Goal: Information Seeking & Learning: Learn about a topic

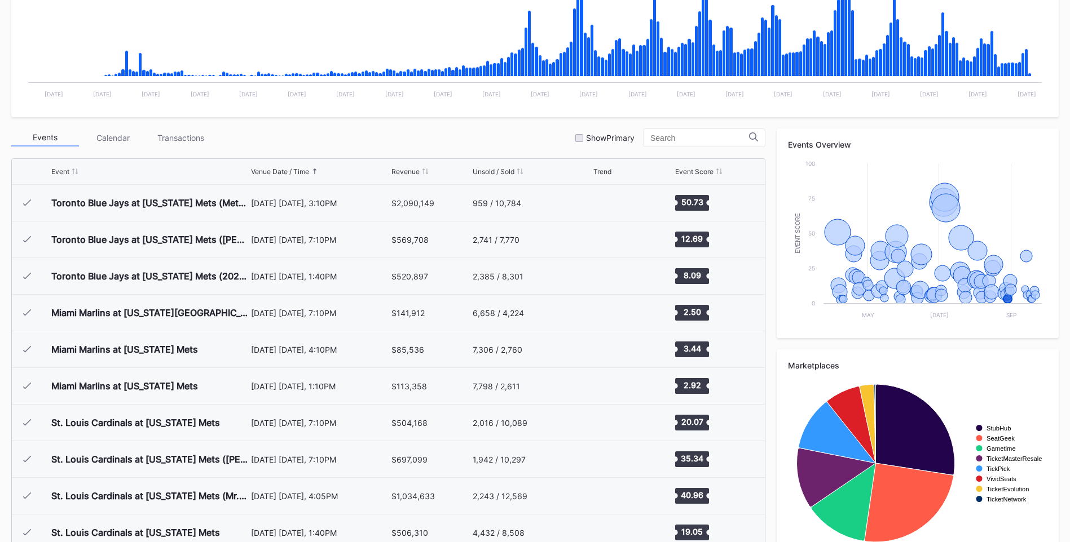
scroll to position [2382, 0]
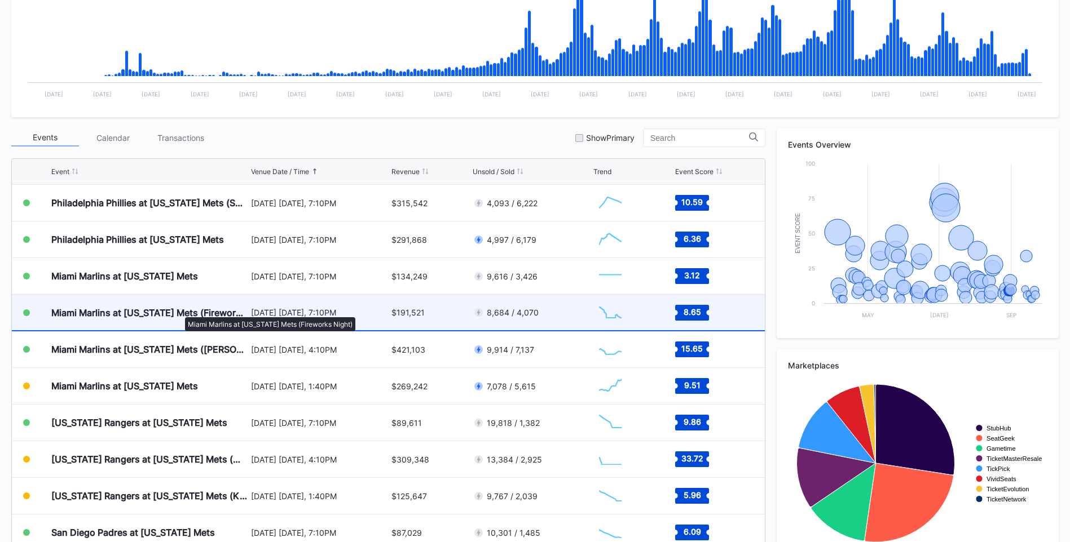
click at [179, 312] on div "Miami Marlins at [US_STATE] Mets (Fireworks Night)" at bounding box center [149, 312] width 197 height 11
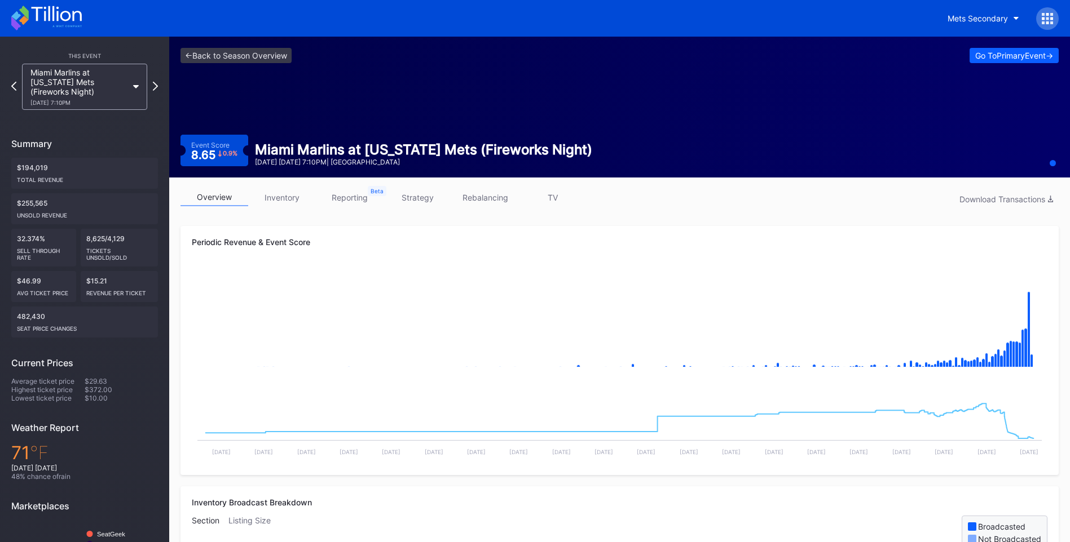
click at [546, 200] on link "TV" at bounding box center [553, 197] width 68 height 17
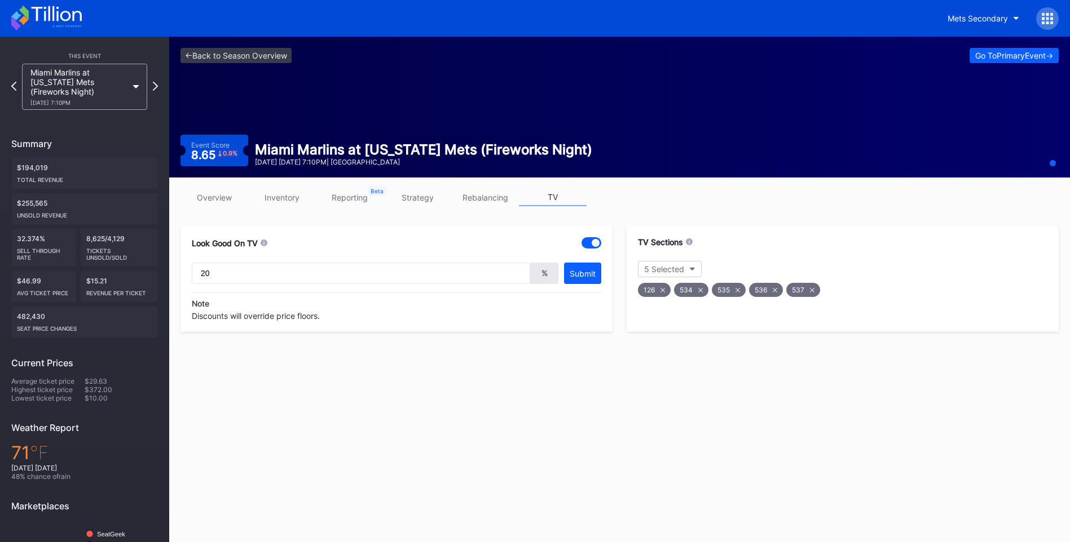
click at [417, 197] on link "strategy" at bounding box center [417, 197] width 68 height 17
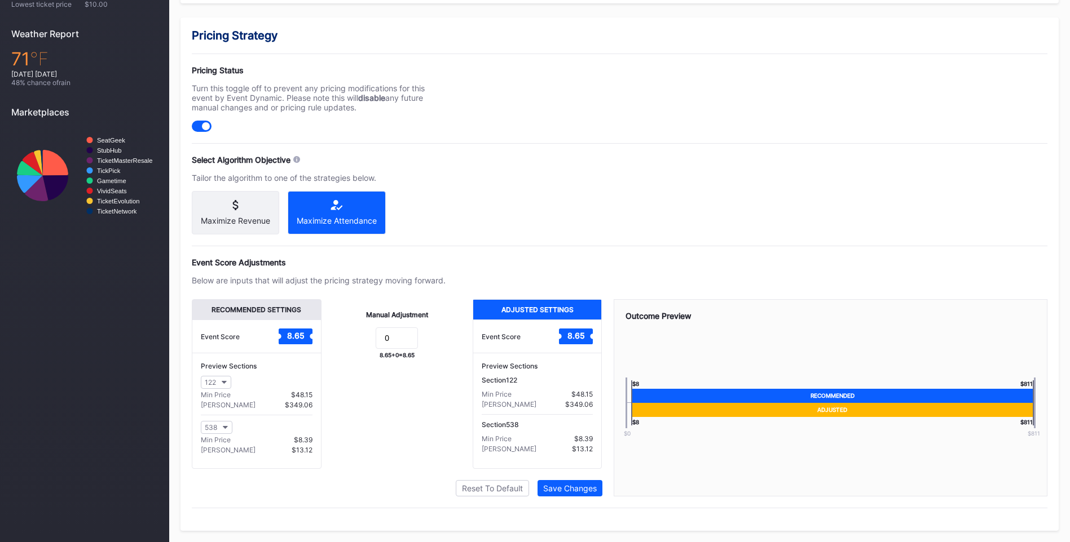
scroll to position [404, 0]
click at [222, 430] on button "538" at bounding box center [217, 427] width 32 height 13
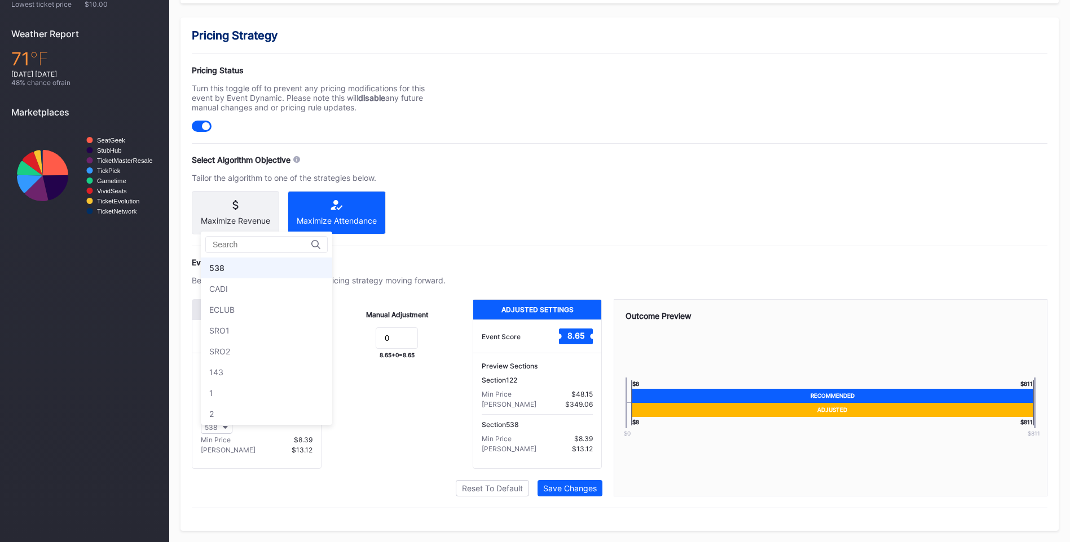
scroll to position [3519, 0]
click at [284, 332] on div "534" at bounding box center [266, 337] width 131 height 21
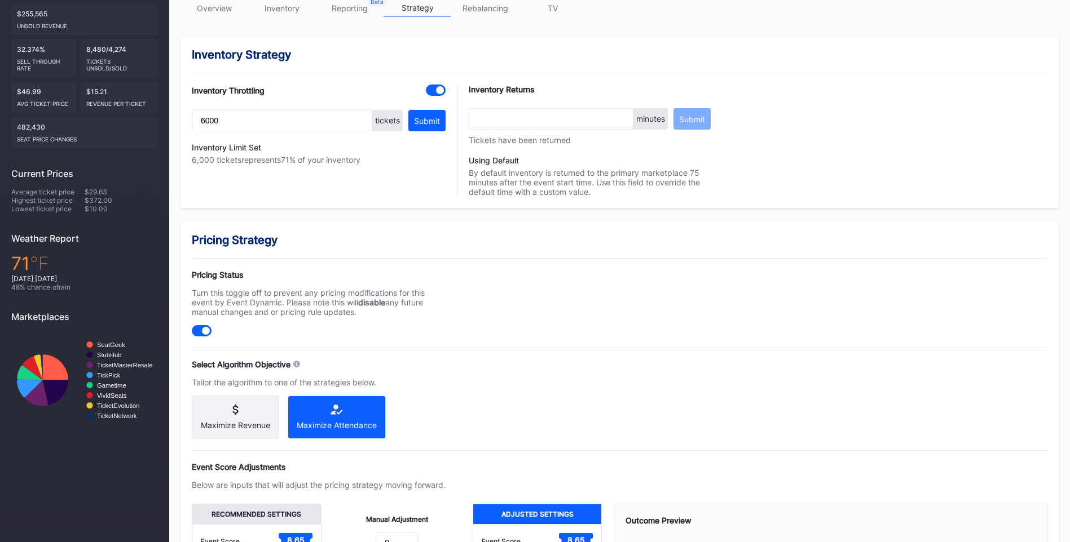
scroll to position [0, 0]
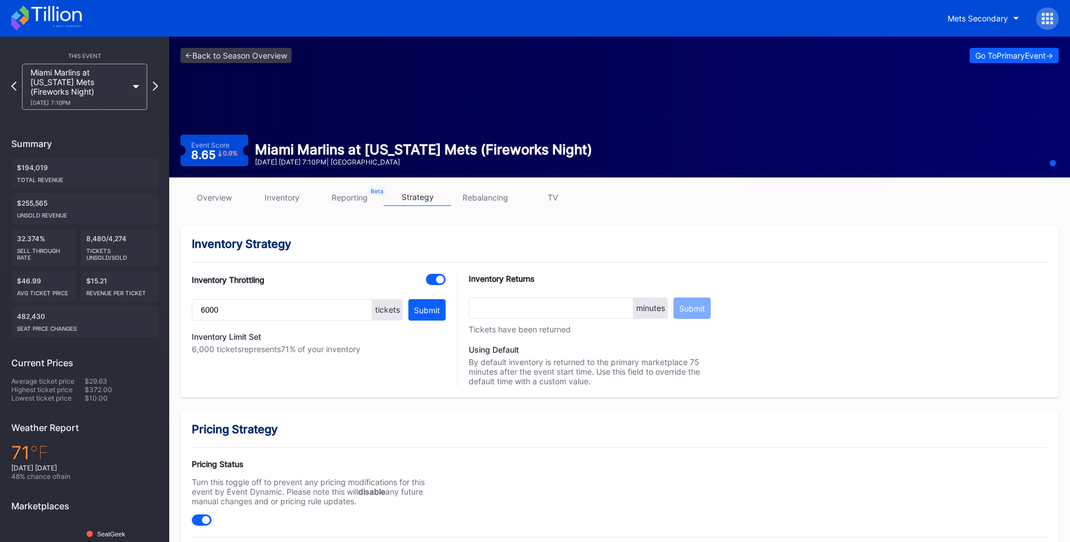
click at [50, 4] on div "Mets Secondary" at bounding box center [535, 18] width 1070 height 37
click at [53, 12] on icon at bounding box center [56, 13] width 50 height 15
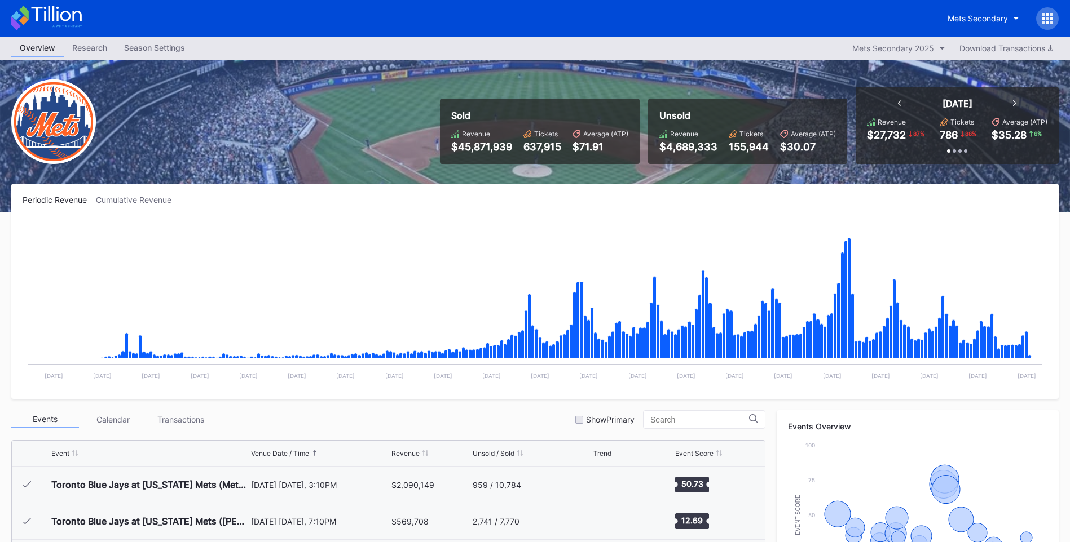
scroll to position [2382, 0]
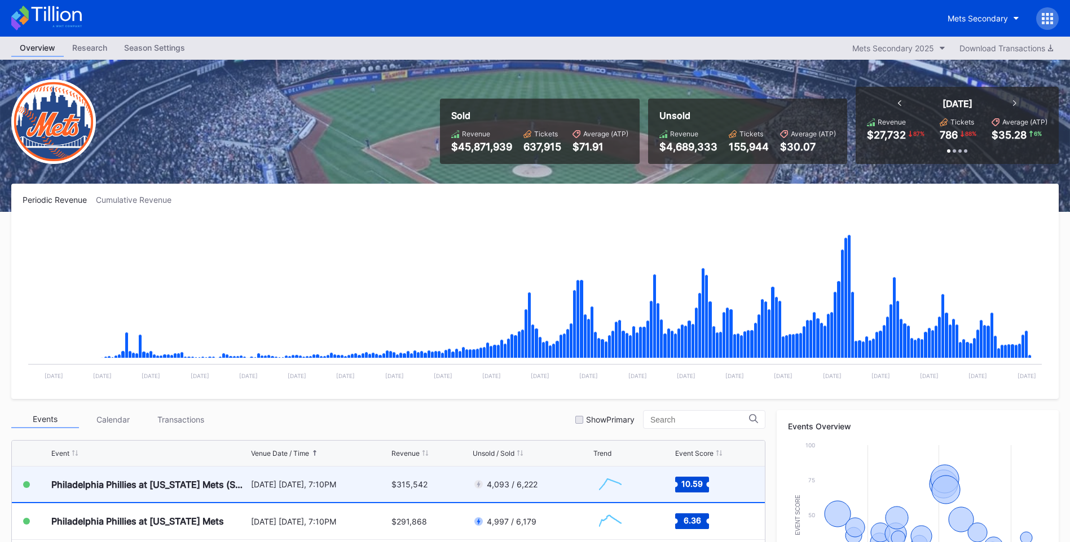
click at [184, 489] on div "Philadelphia Phillies at [US_STATE] Mets (SNY Players Pins Featuring [PERSON_NA…" at bounding box center [149, 484] width 197 height 11
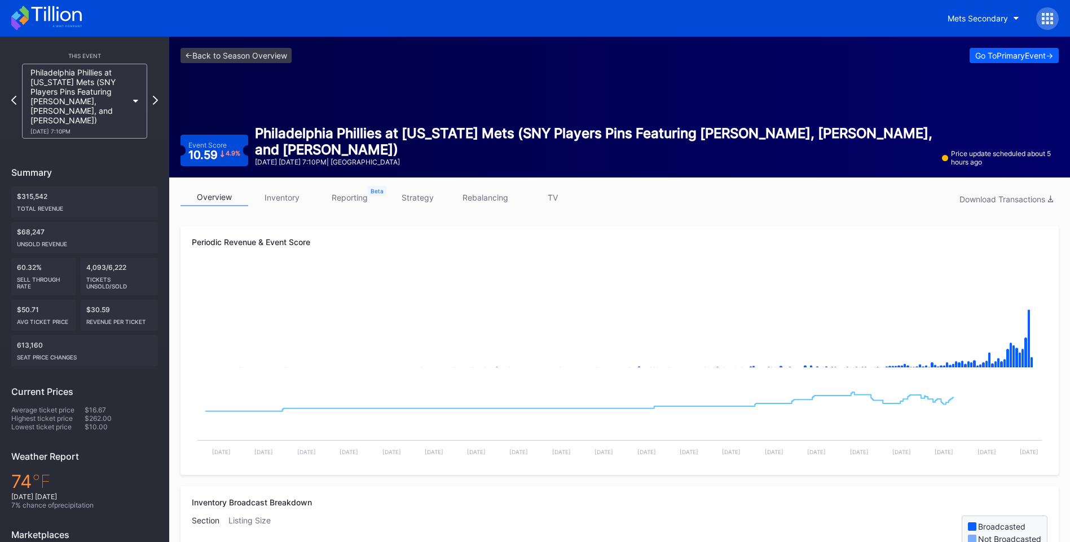
click at [550, 198] on link "TV" at bounding box center [553, 197] width 68 height 17
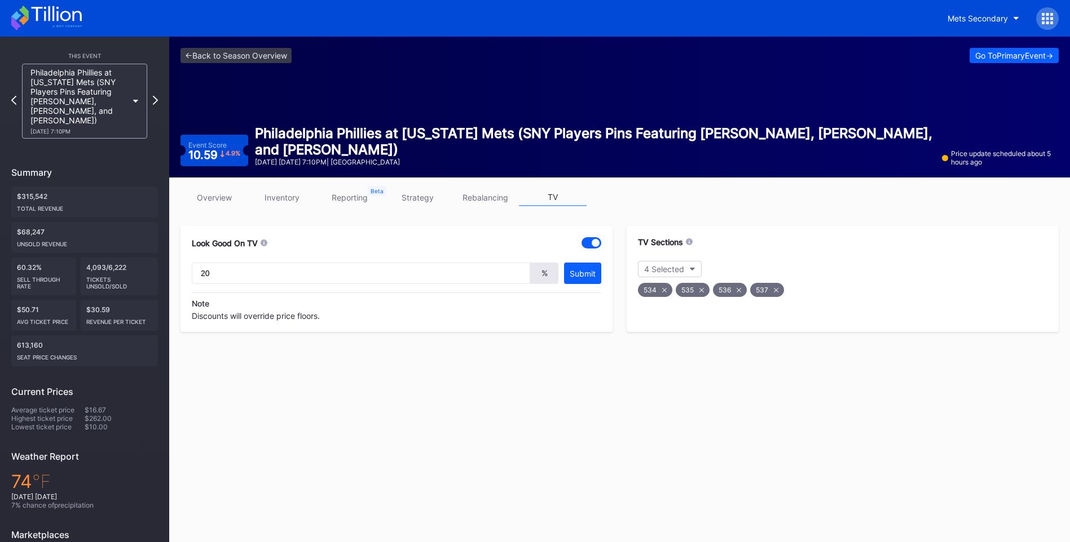
click at [427, 205] on link "strategy" at bounding box center [417, 197] width 68 height 17
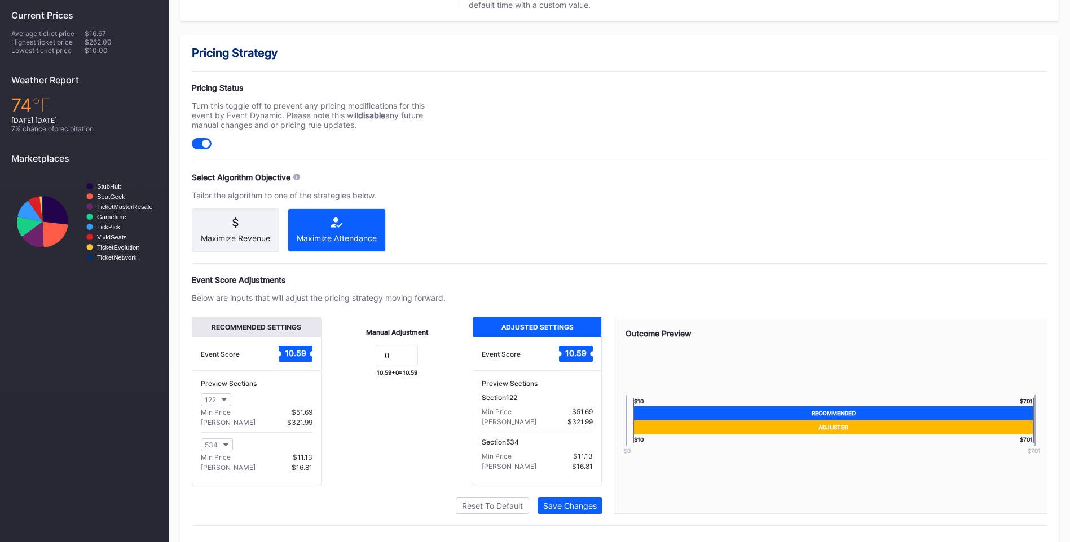
scroll to position [404, 0]
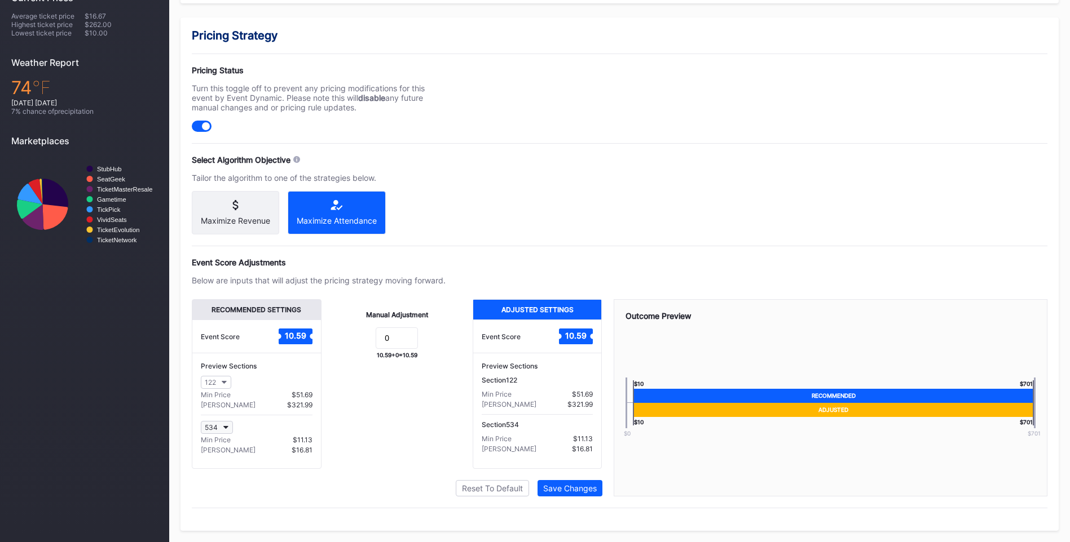
click at [226, 425] on button "534" at bounding box center [217, 427] width 32 height 13
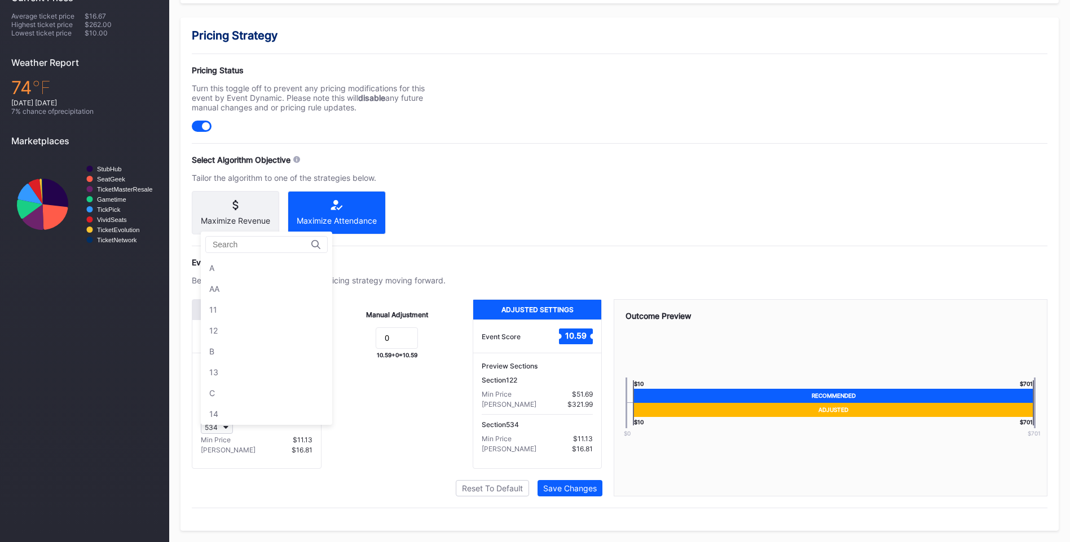
scroll to position [3588, 0]
click at [375, 446] on div "Manual Adjustment 0 10.59 + 0 = 10.59" at bounding box center [396, 384] width 151 height 170
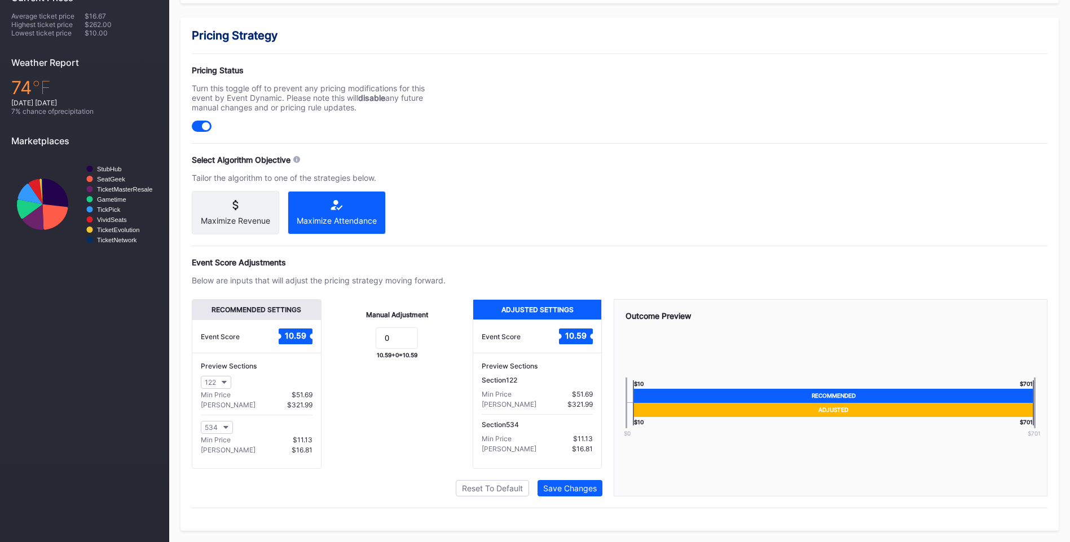
scroll to position [0, 0]
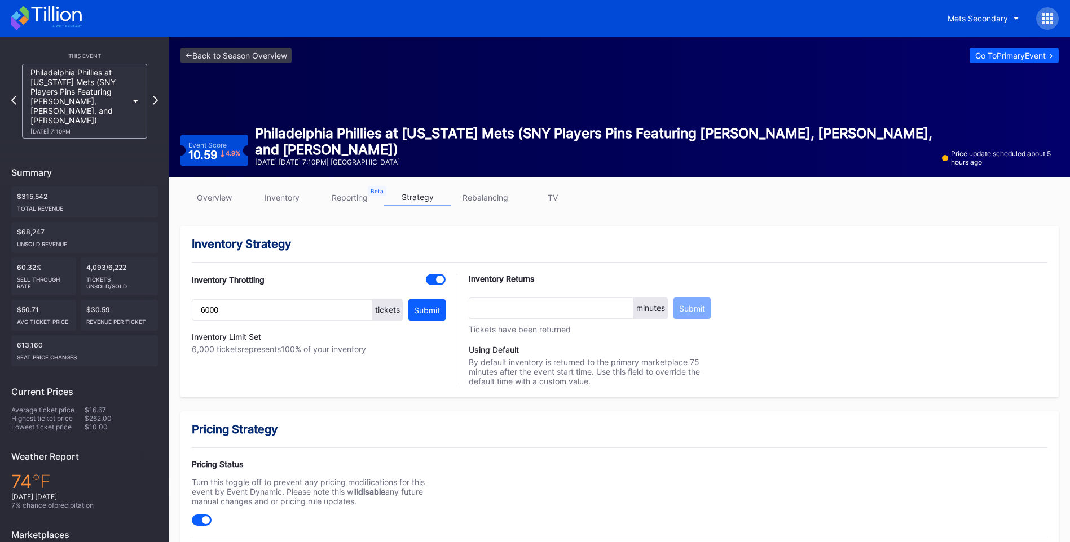
click at [158, 97] on div "This Event Philadelphia Phillies at [US_STATE] Mets (SNY Players Pins Featuring…" at bounding box center [84, 348] width 169 height 622
click at [156, 98] on icon at bounding box center [155, 100] width 6 height 11
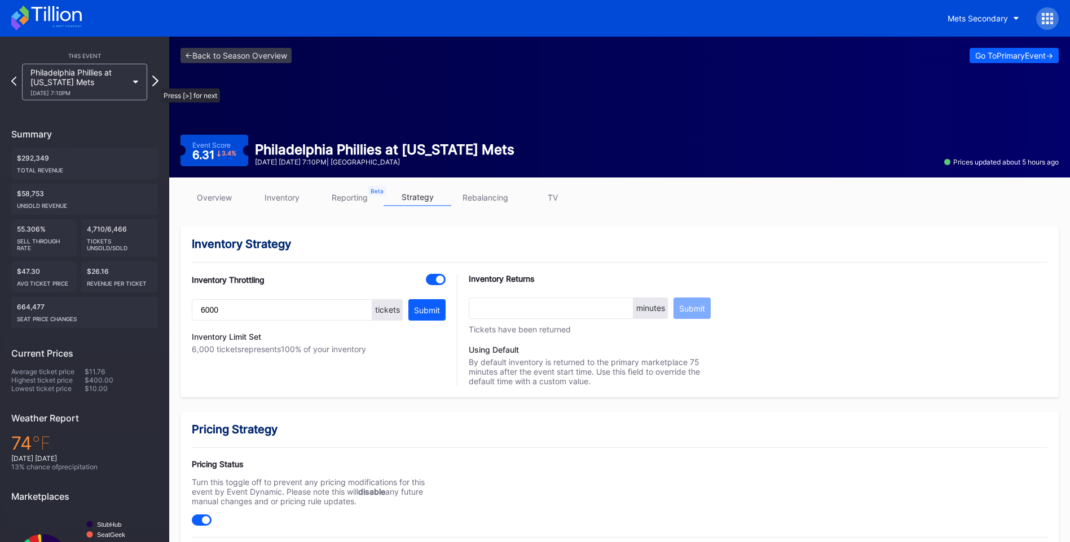
click at [155, 82] on icon at bounding box center [155, 81] width 6 height 11
click at [155, 79] on icon at bounding box center [155, 81] width 6 height 11
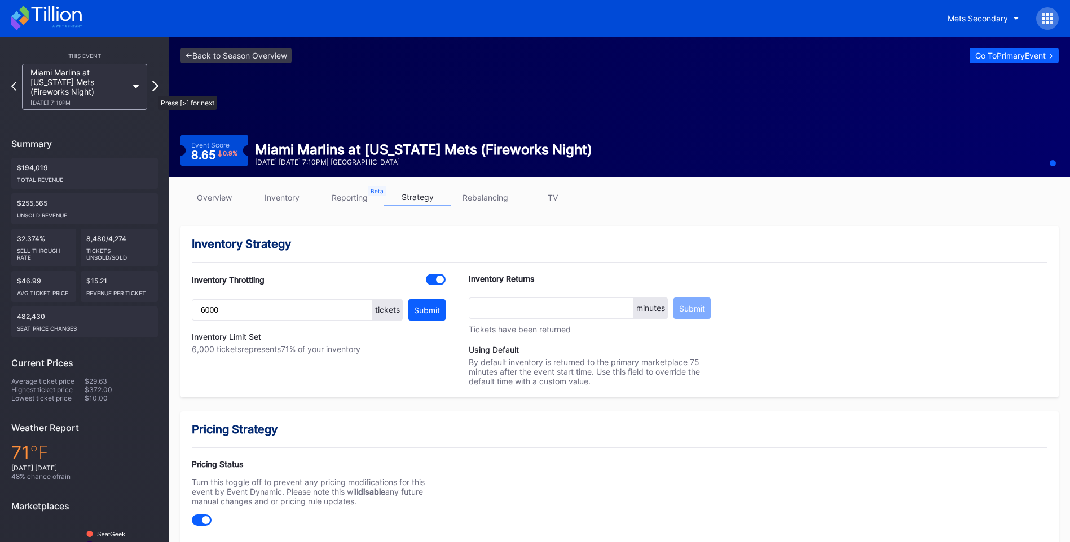
click at [152, 90] on icon at bounding box center [155, 86] width 6 height 11
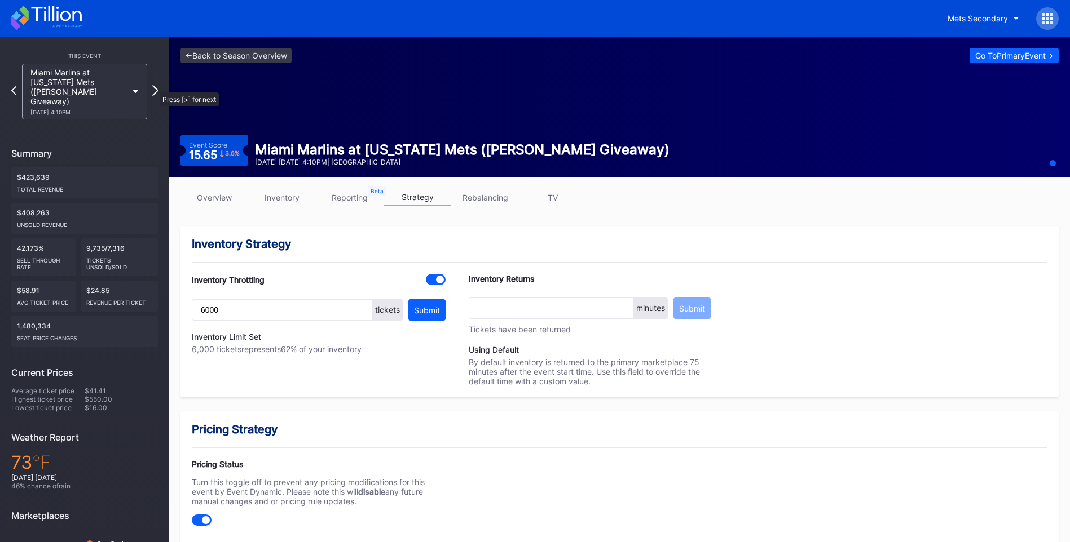
click at [154, 87] on icon at bounding box center [155, 90] width 6 height 11
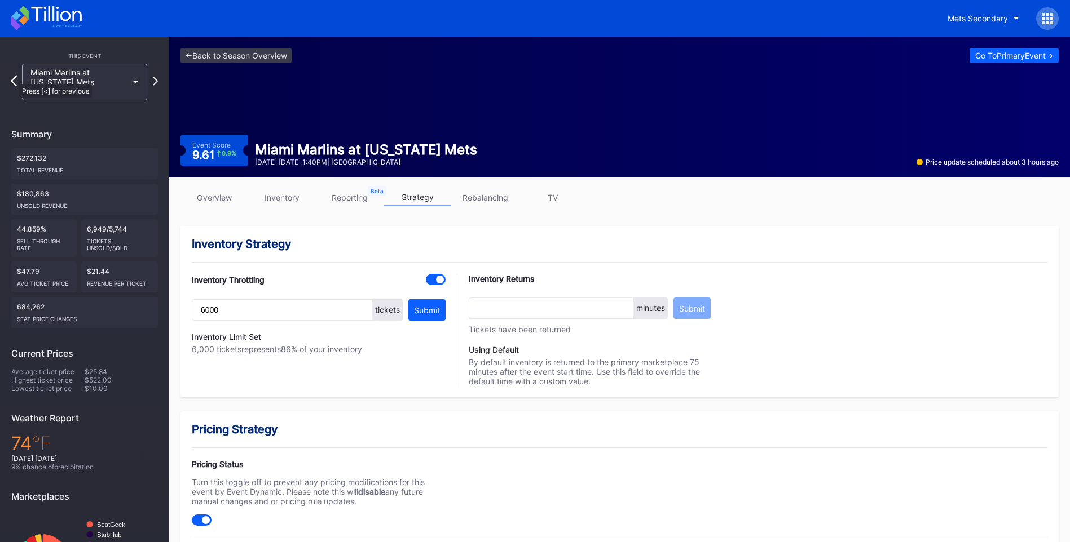
click at [14, 77] on icon at bounding box center [14, 81] width 6 height 11
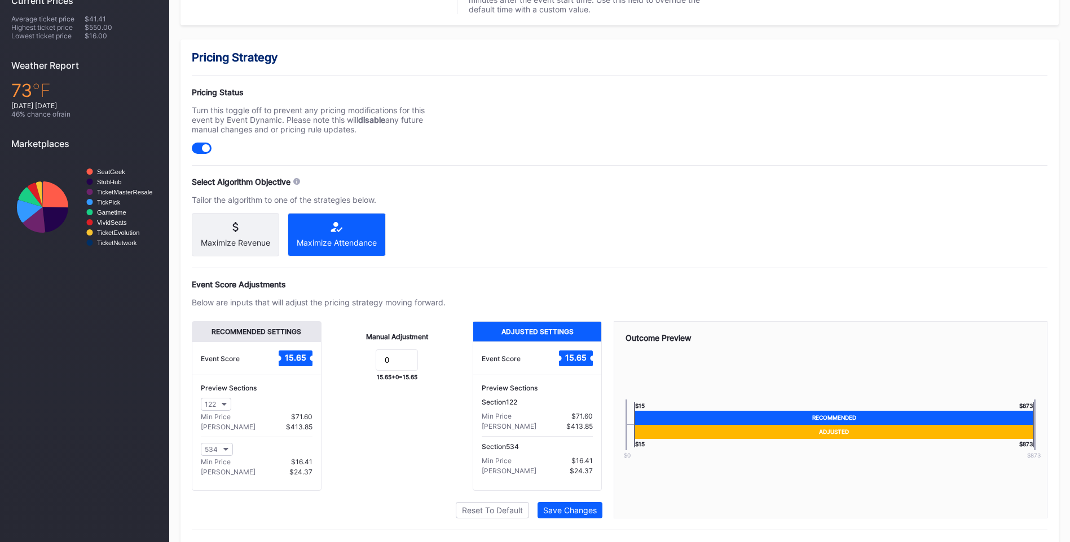
scroll to position [404, 0]
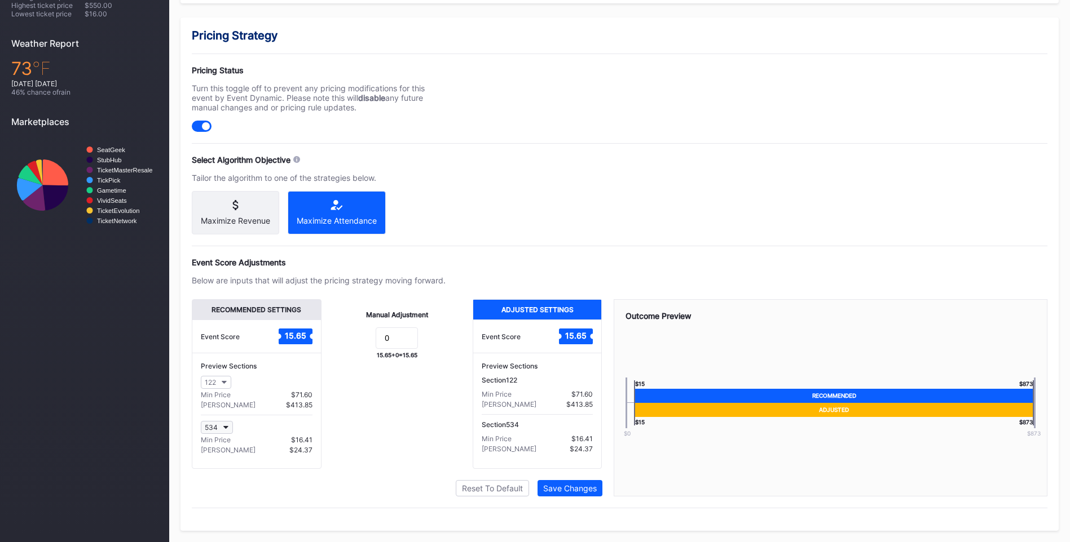
click at [229, 425] on button "534" at bounding box center [217, 427] width 32 height 13
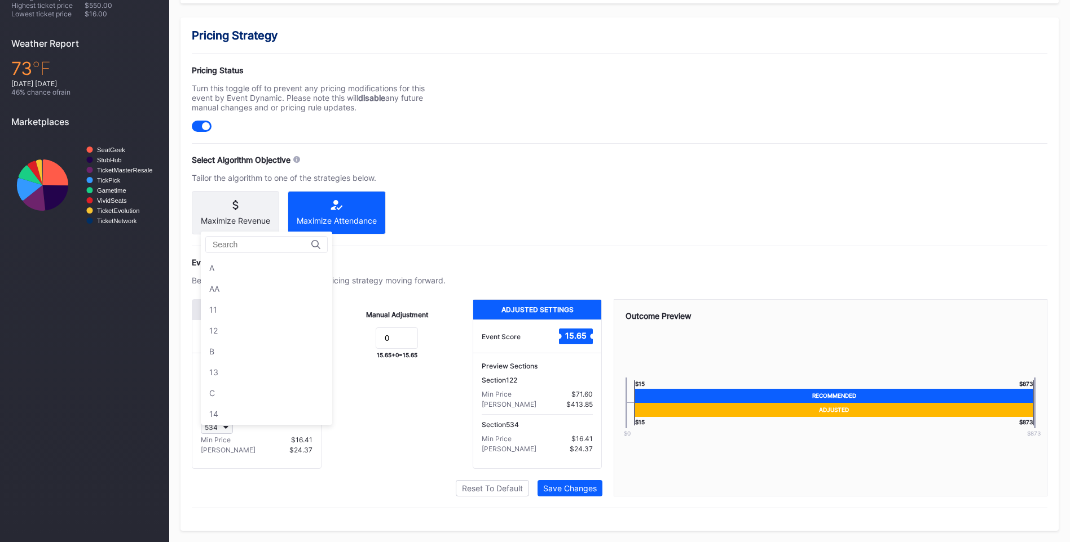
scroll to position [3588, 0]
click at [232, 288] on div "535" at bounding box center [266, 289] width 131 height 21
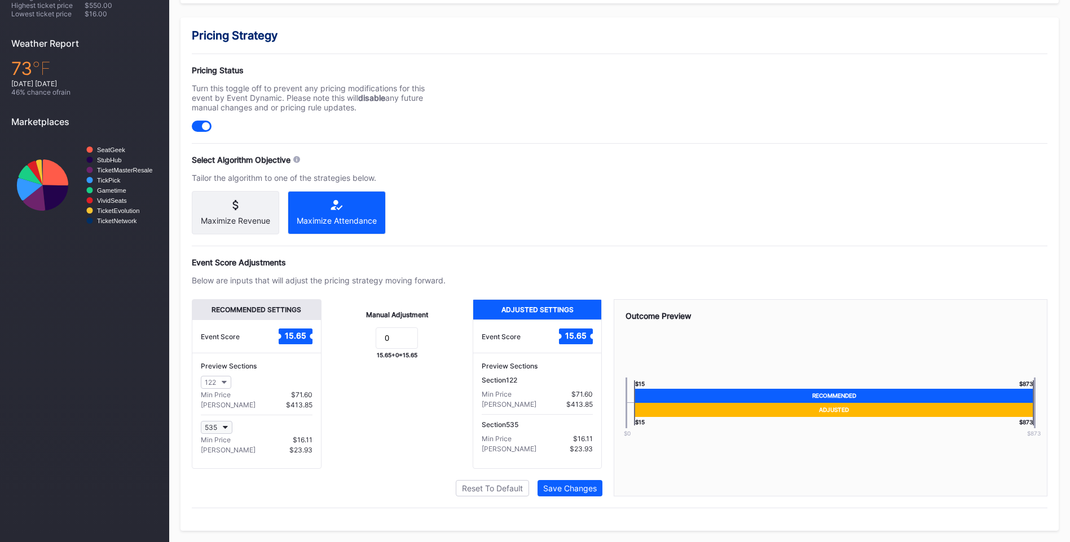
click at [227, 428] on icon "button" at bounding box center [226, 427] width 6 height 3
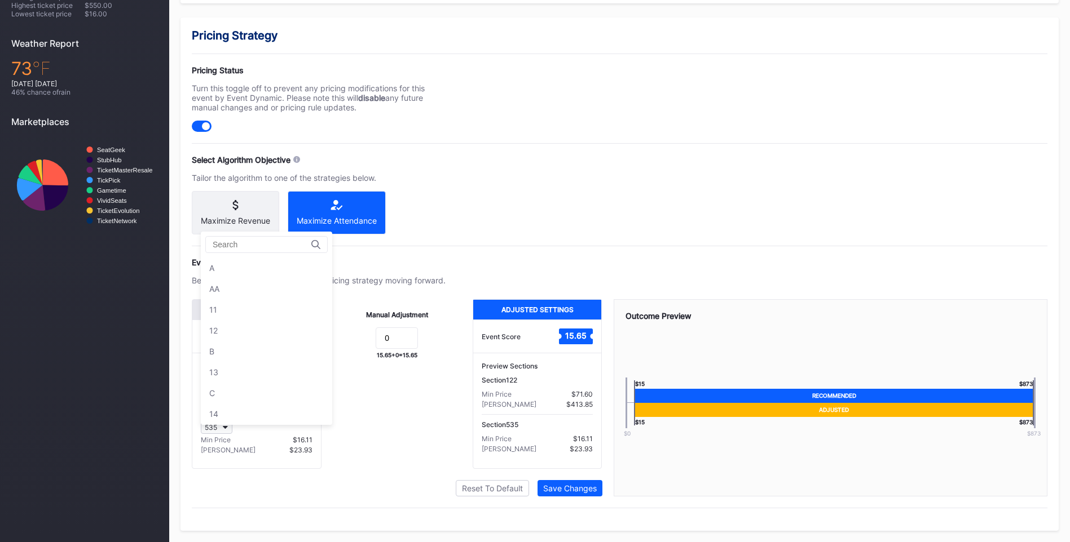
scroll to position [3609, 0]
click at [231, 282] on div "536" at bounding box center [266, 289] width 131 height 21
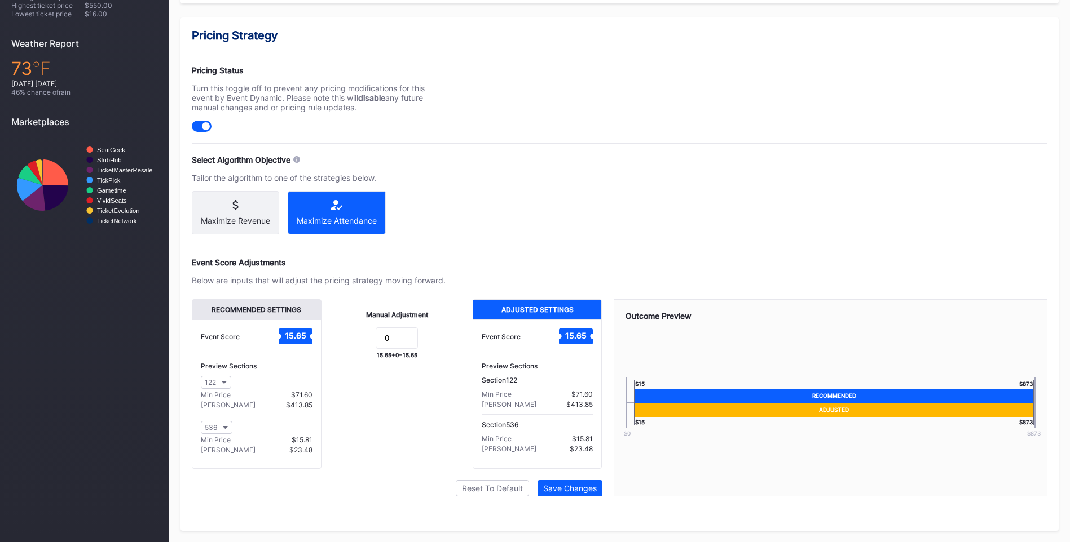
scroll to position [0, 0]
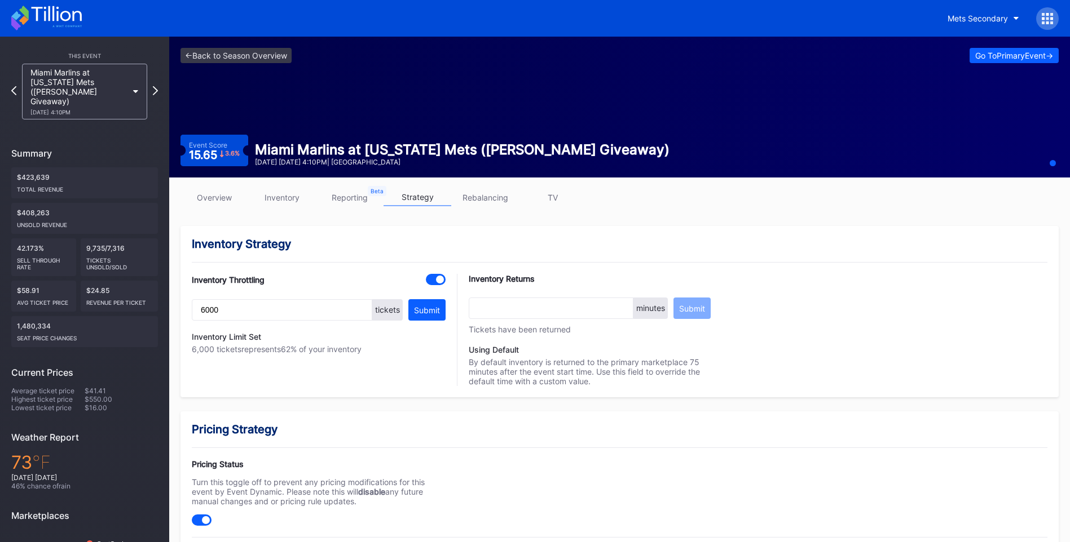
click at [70, 19] on icon at bounding box center [46, 18] width 70 height 25
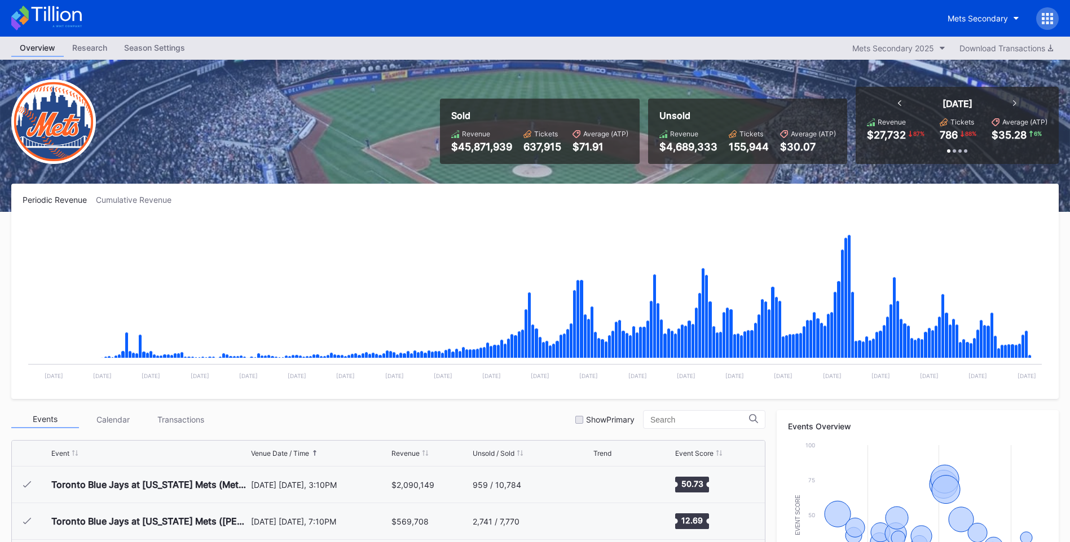
scroll to position [2382, 0]
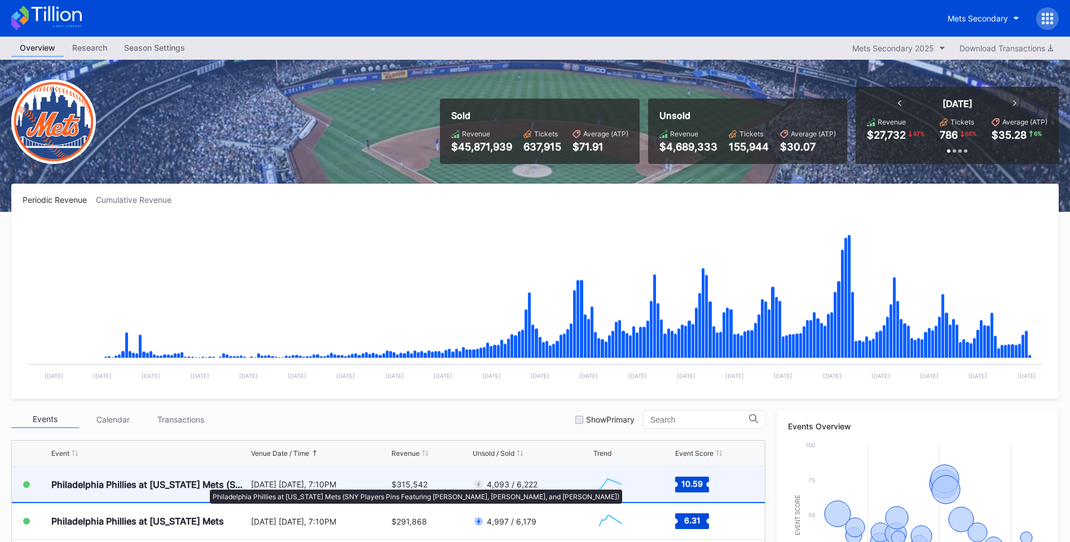
click at [202, 485] on div "Philadelphia Phillies at [US_STATE] Mets (SNY Players Pins Featuring [PERSON_NA…" at bounding box center [149, 484] width 197 height 11
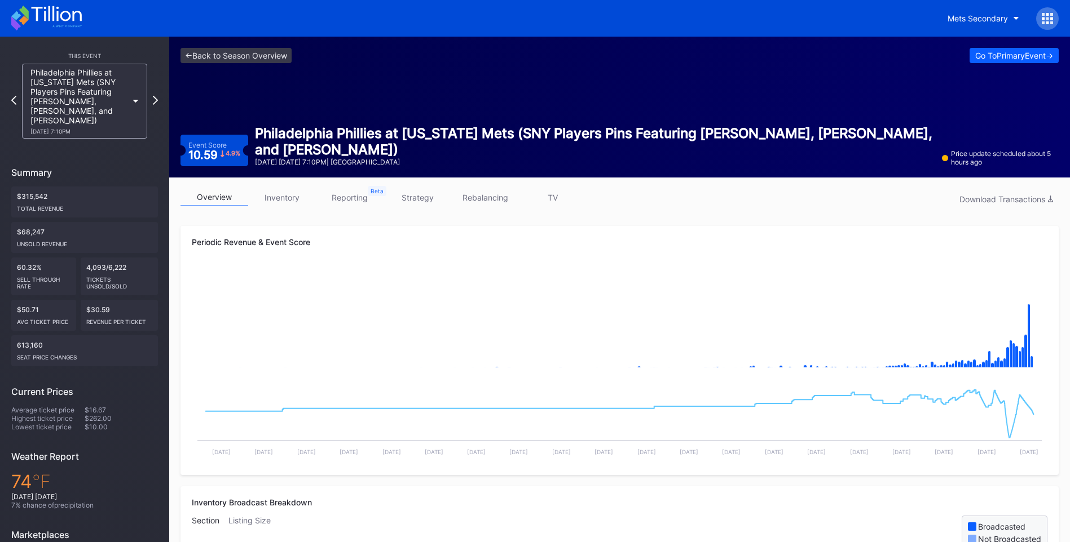
click at [285, 192] on link "inventory" at bounding box center [282, 197] width 68 height 17
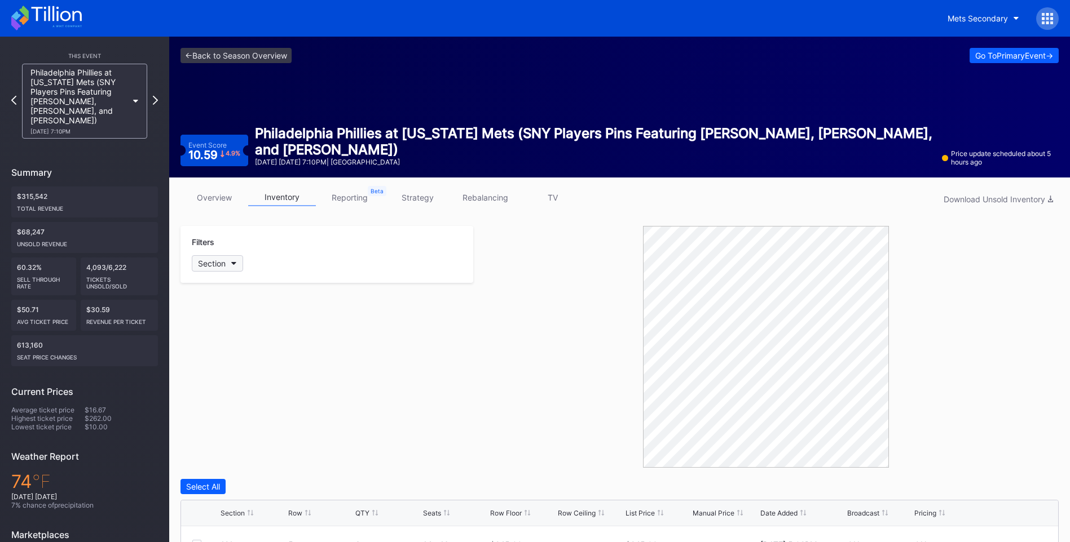
click at [234, 269] on button "Section" at bounding box center [217, 263] width 51 height 16
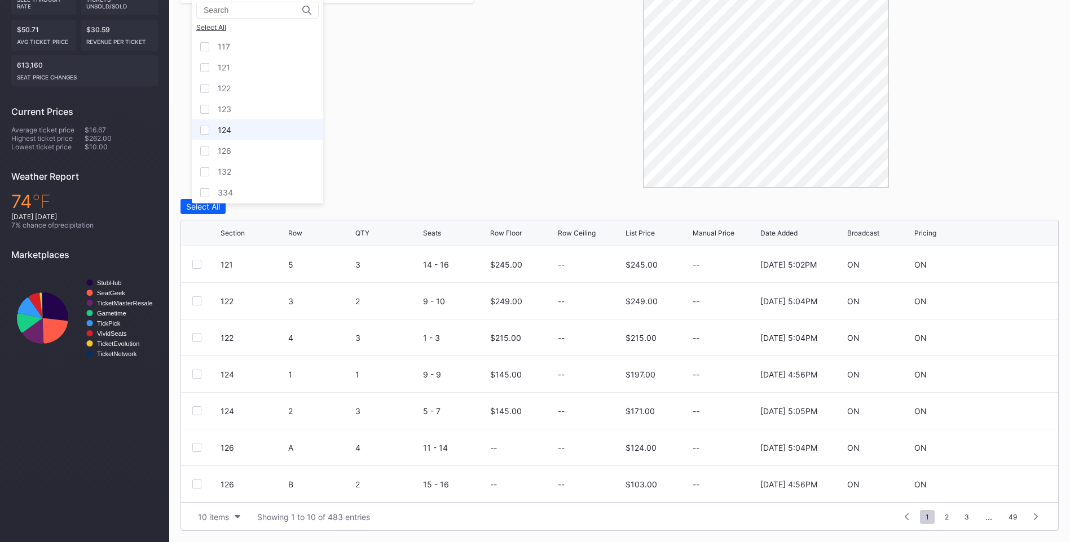
click at [201, 132] on div at bounding box center [204, 130] width 9 height 9
click at [202, 111] on div at bounding box center [204, 109] width 9 height 9
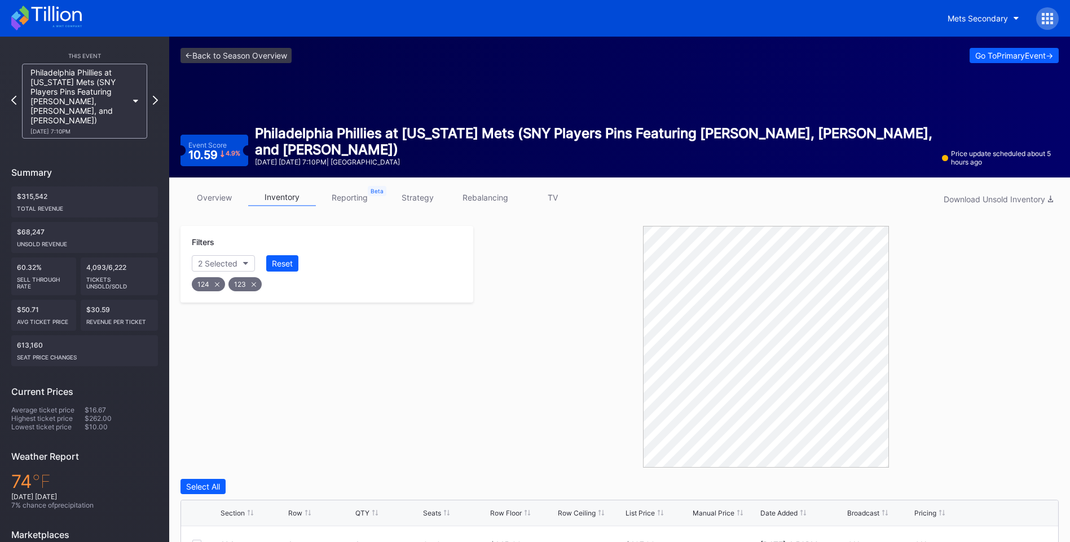
click at [215, 201] on link "overview" at bounding box center [214, 197] width 68 height 17
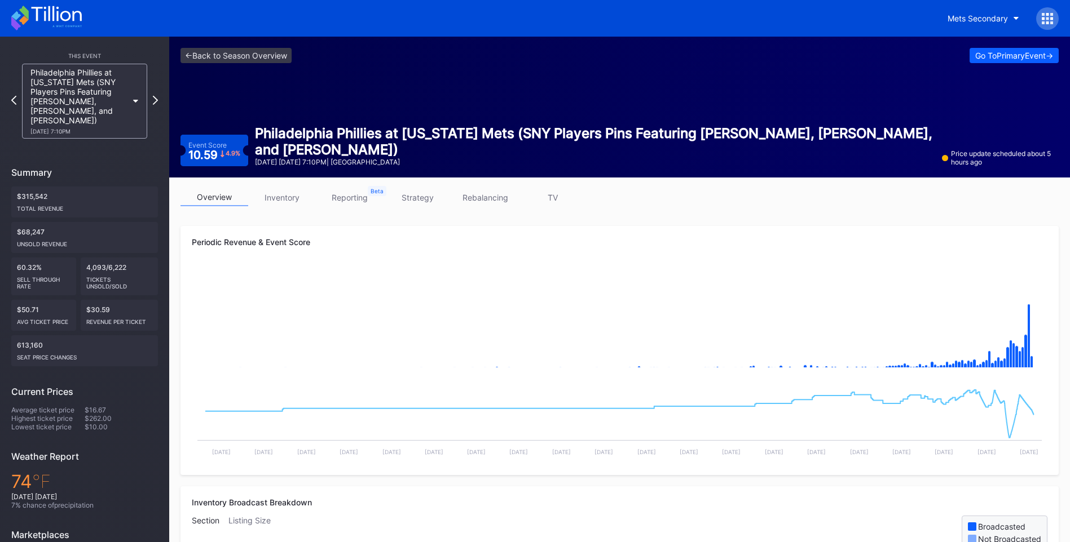
click at [545, 194] on link "TV" at bounding box center [553, 197] width 68 height 17
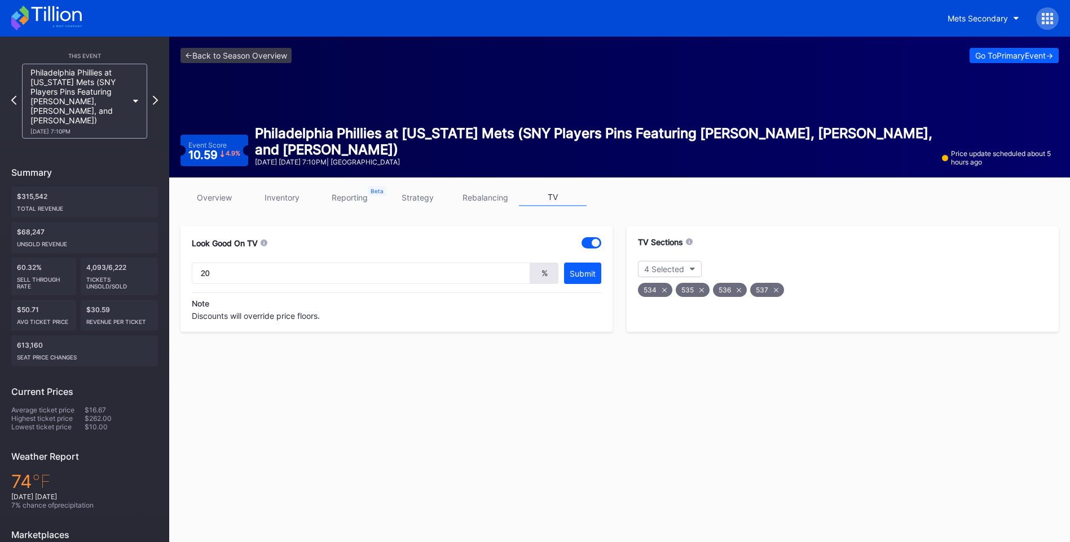
click at [670, 290] on div "534" at bounding box center [655, 290] width 34 height 14
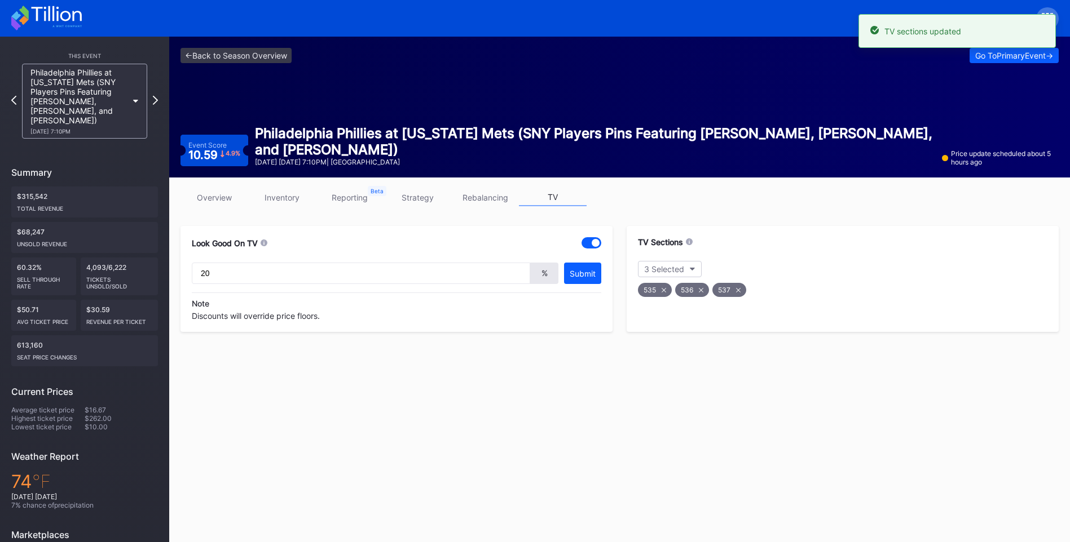
click at [232, 197] on link "overview" at bounding box center [214, 197] width 68 height 17
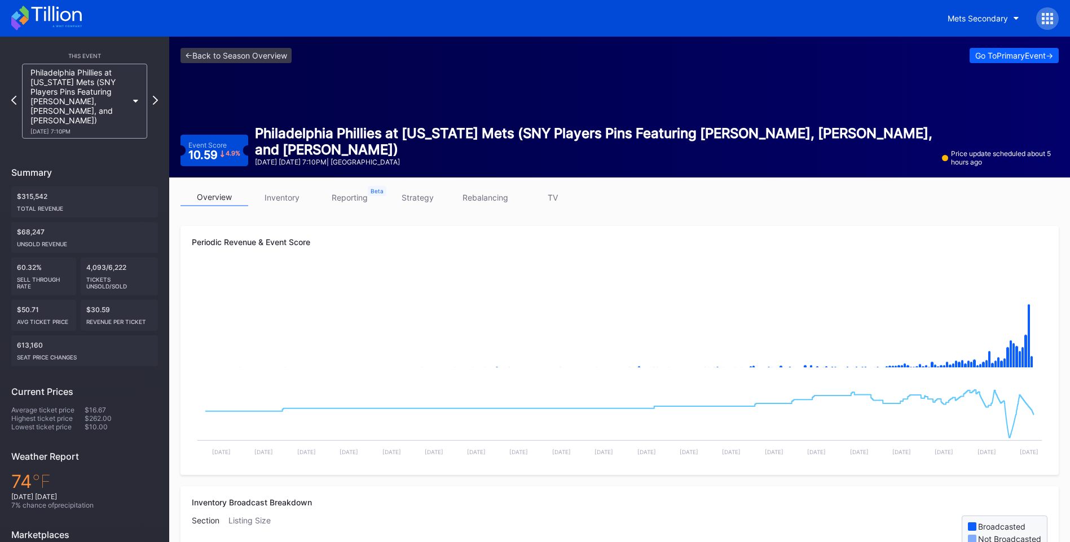
click at [555, 200] on link "TV" at bounding box center [553, 197] width 68 height 17
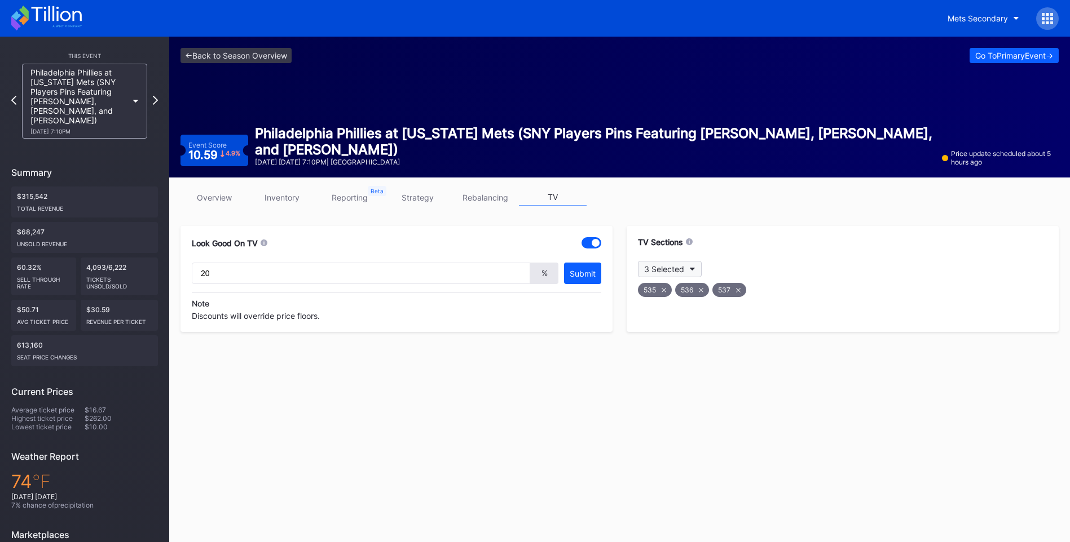
click at [693, 270] on icon "button" at bounding box center [693, 269] width 6 height 3
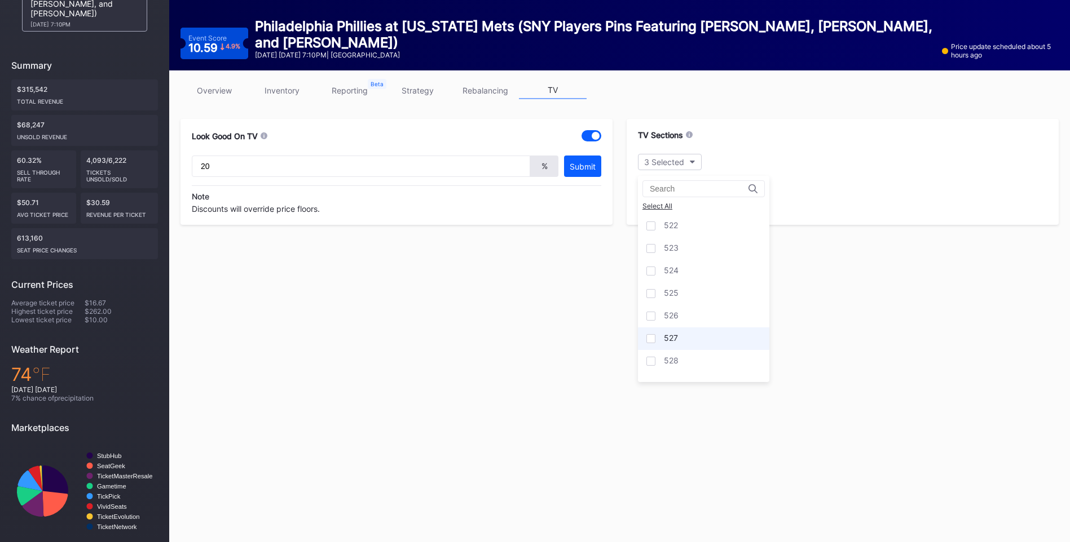
scroll to position [1235, 0]
click at [692, 162] on icon "button" at bounding box center [693, 162] width 6 height 3
click at [648, 359] on div at bounding box center [650, 356] width 9 height 9
click at [583, 334] on div "<- Back to Season Overview Go To Primary Event -> Event Score 10.59 4.9 % Phila…" at bounding box center [619, 241] width 900 height 622
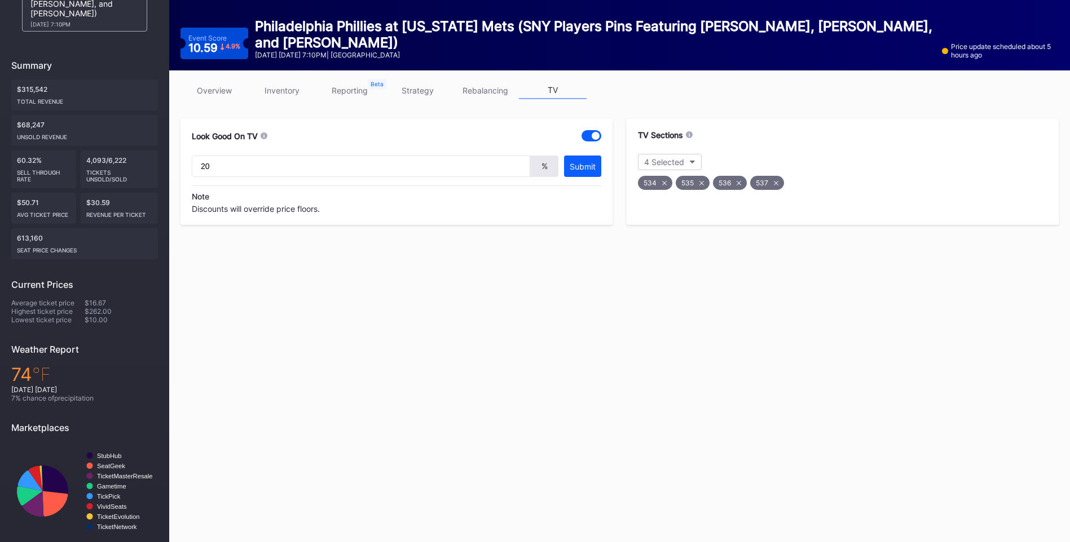
click at [236, 94] on link "overview" at bounding box center [214, 90] width 68 height 17
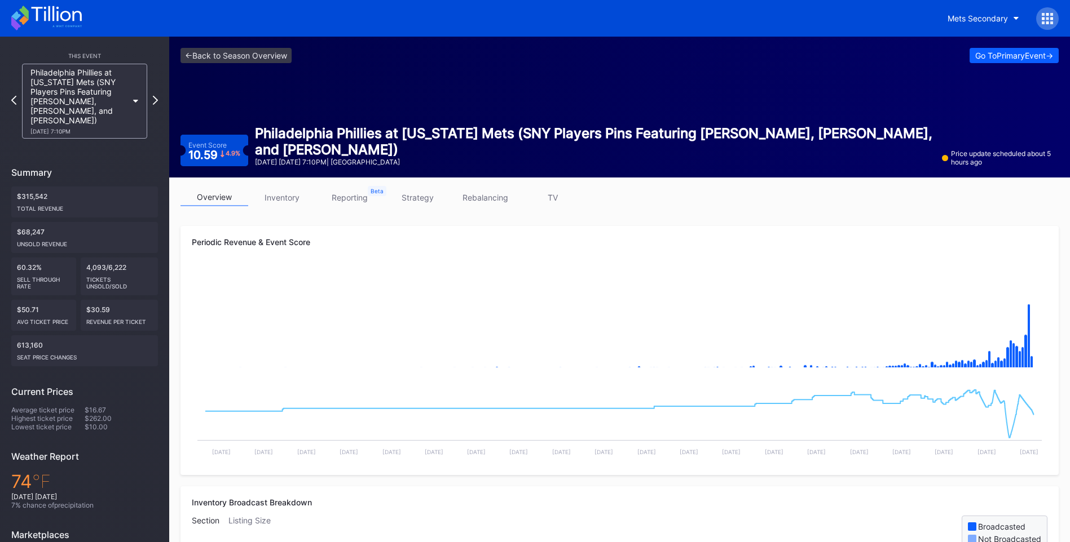
click at [568, 197] on link "TV" at bounding box center [553, 197] width 68 height 17
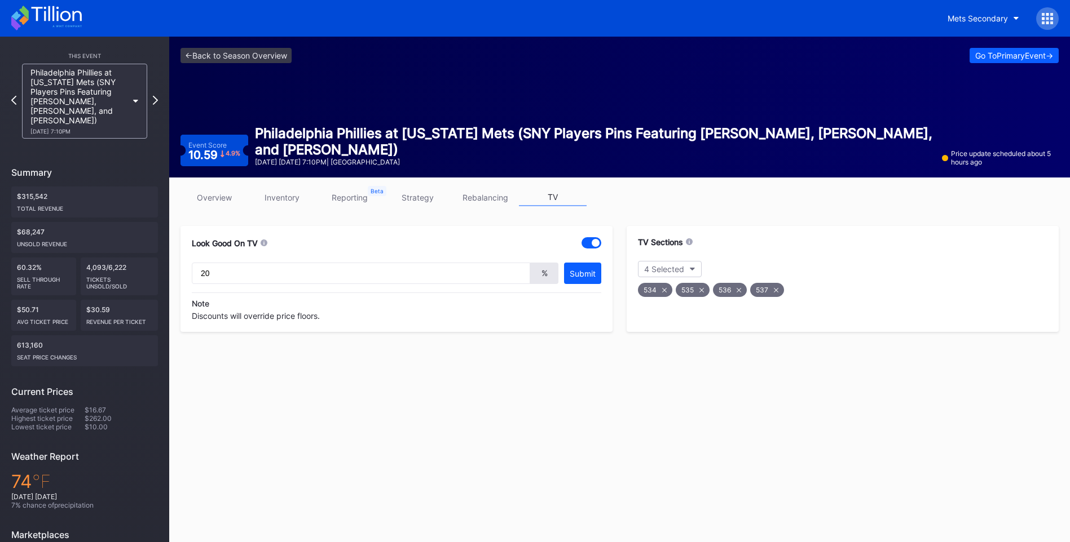
click at [778, 288] on icon at bounding box center [776, 290] width 5 height 5
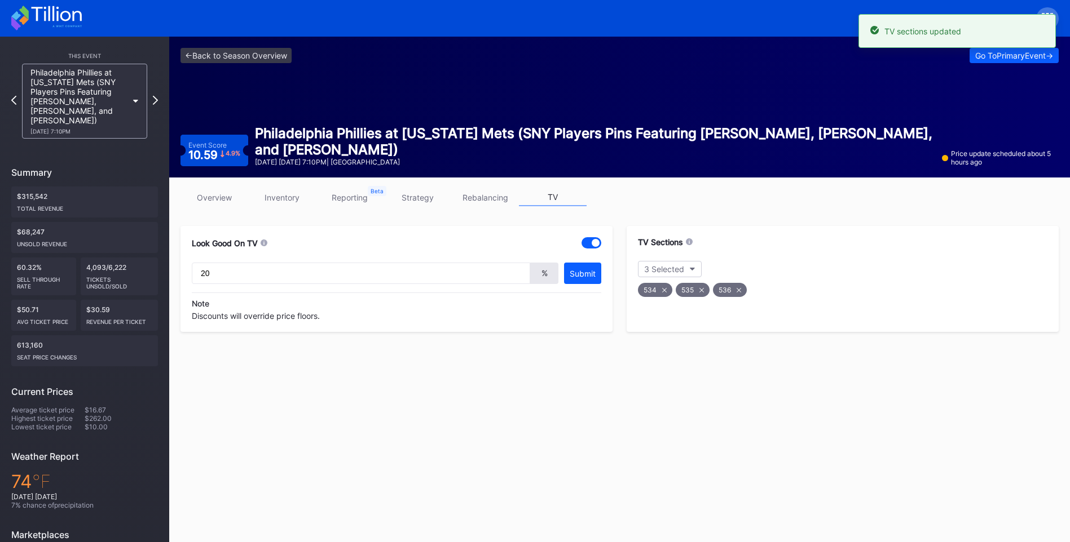
click at [740, 286] on div "536" at bounding box center [730, 290] width 34 height 14
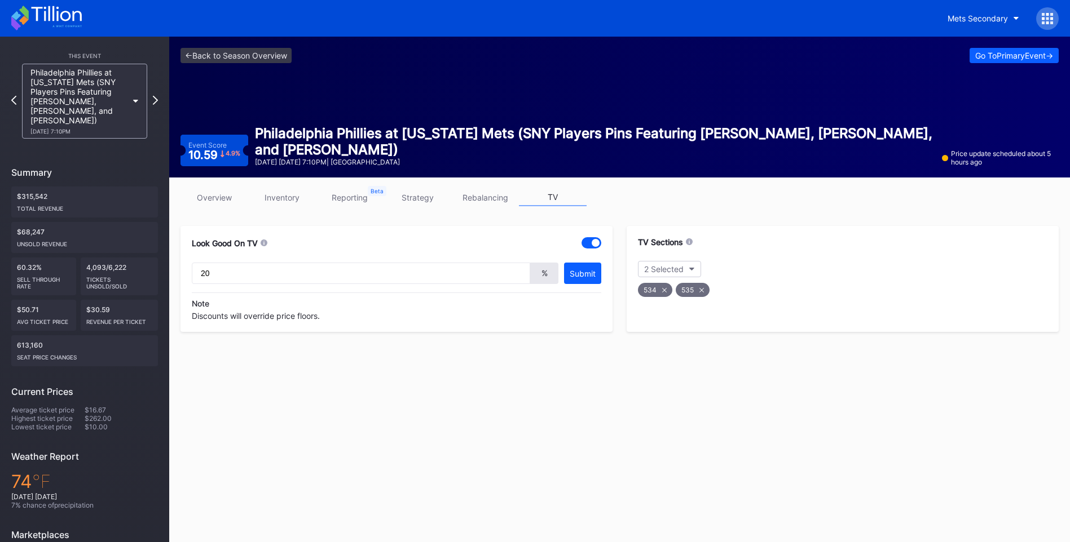
click at [73, 20] on icon at bounding box center [56, 13] width 50 height 15
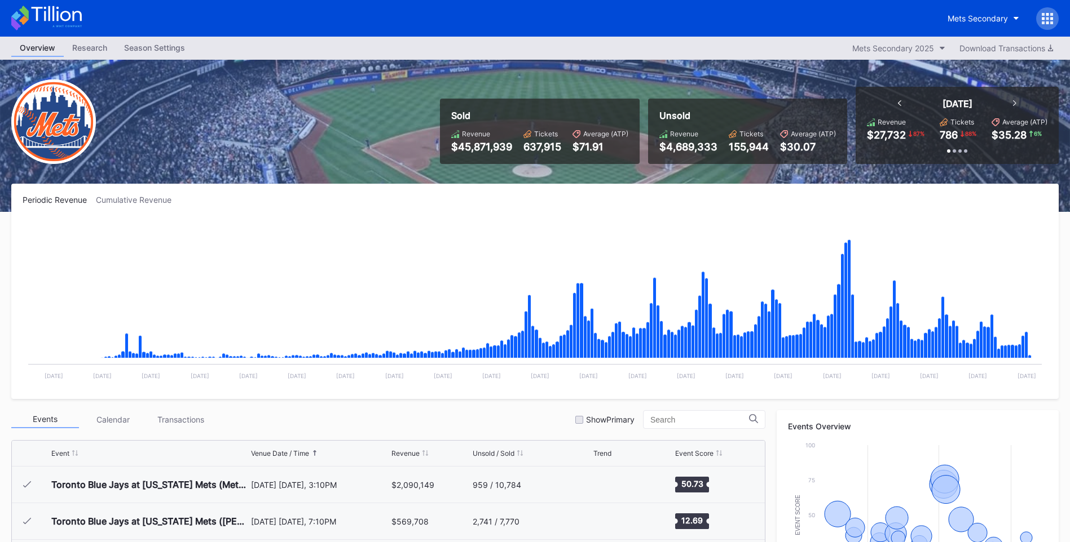
scroll to position [2382, 0]
